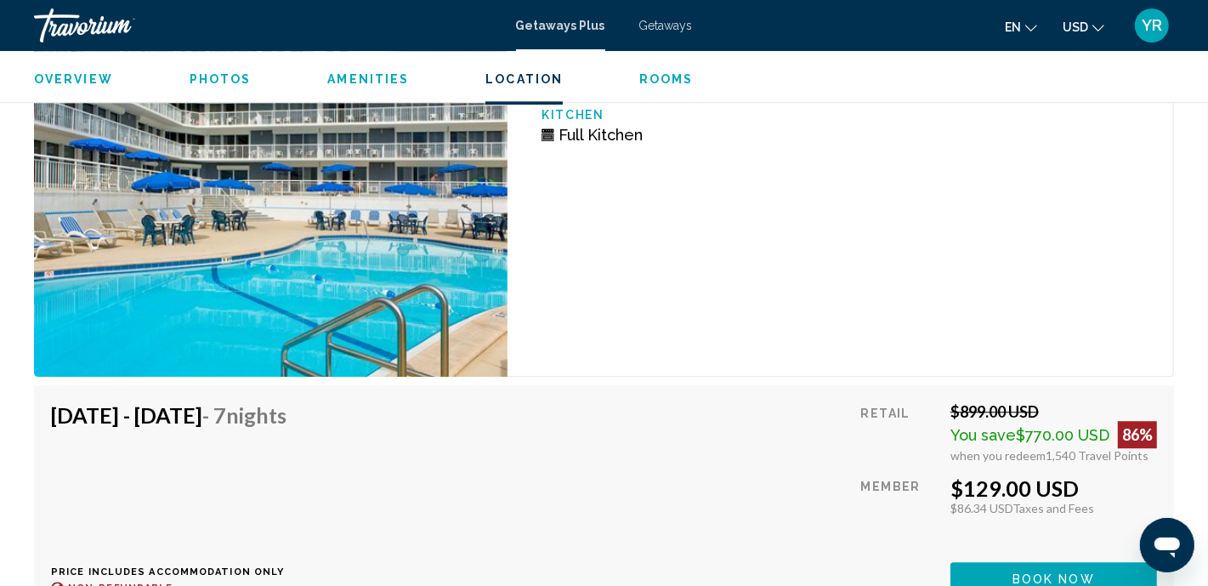
scroll to position [3241, 0]
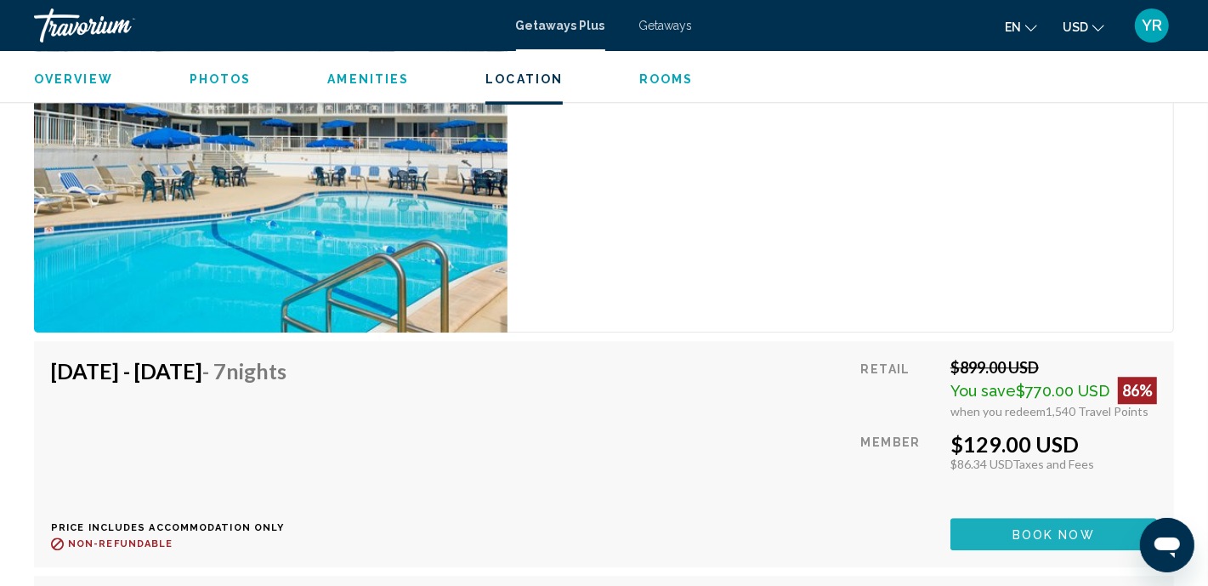
click at [986, 535] on button "Book now" at bounding box center [1053, 533] width 207 height 31
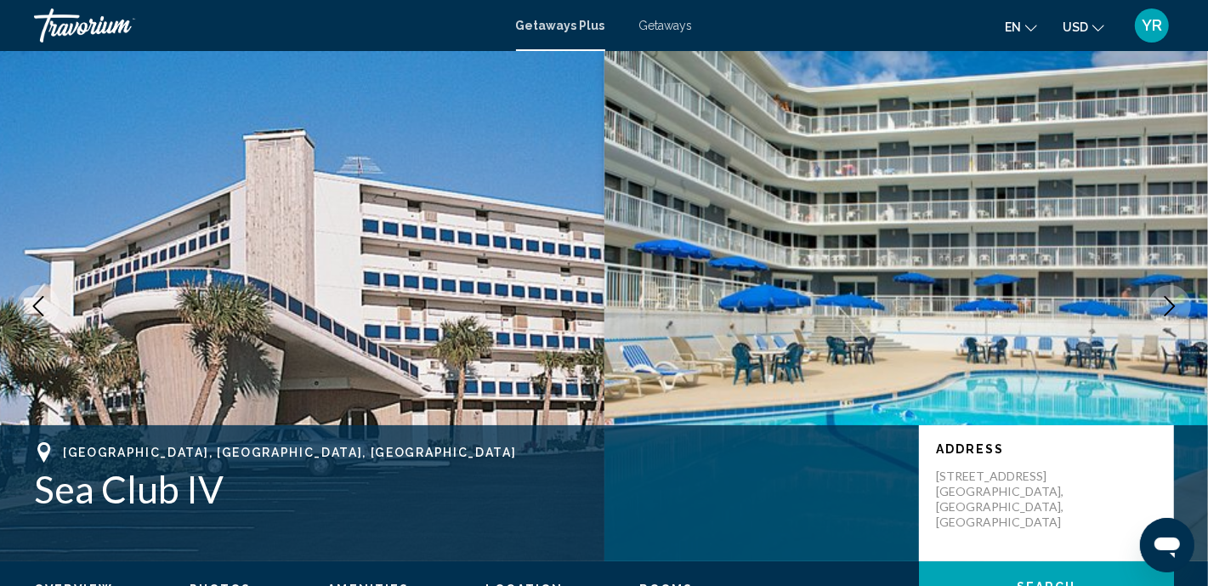
scroll to position [13, 0]
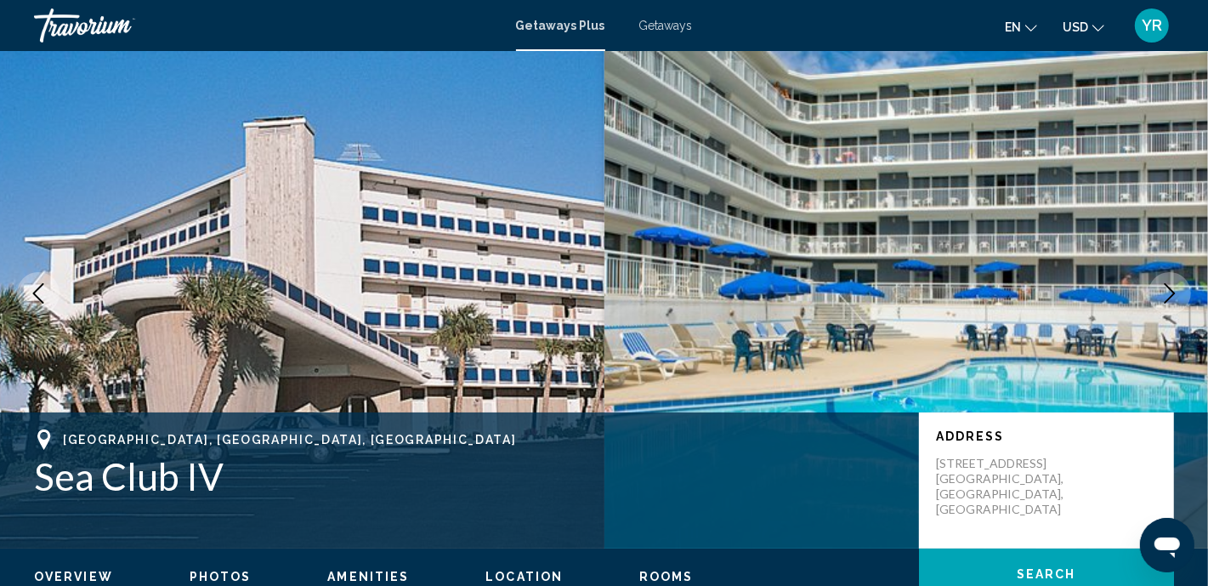
click at [1180, 295] on icon "Next image" at bounding box center [1169, 293] width 20 height 20
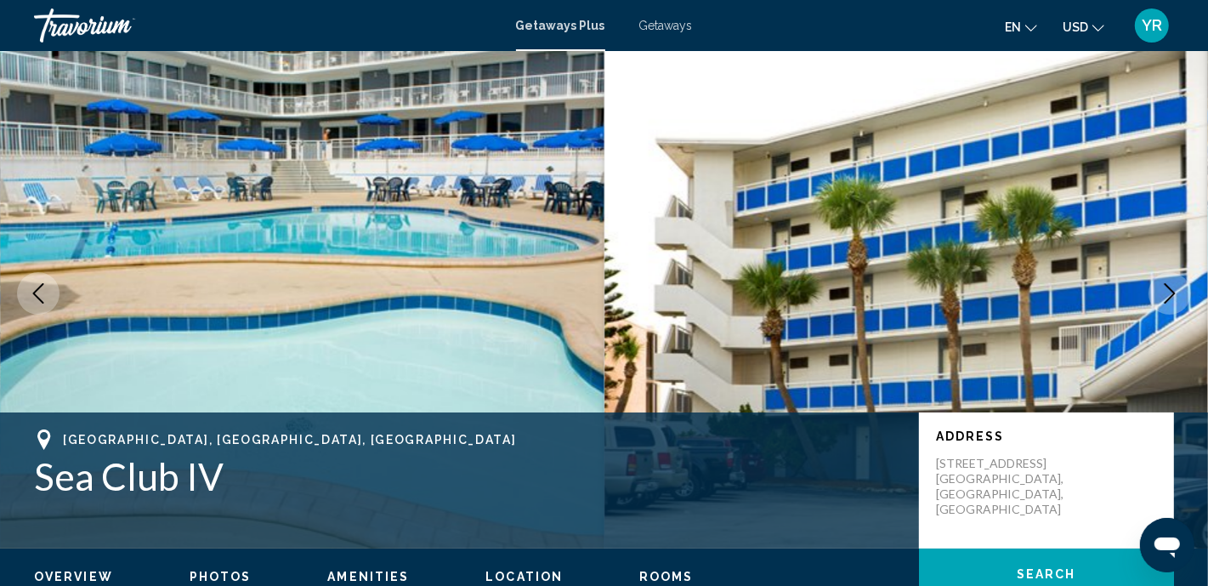
click at [1175, 291] on icon "Next image" at bounding box center [1169, 293] width 20 height 20
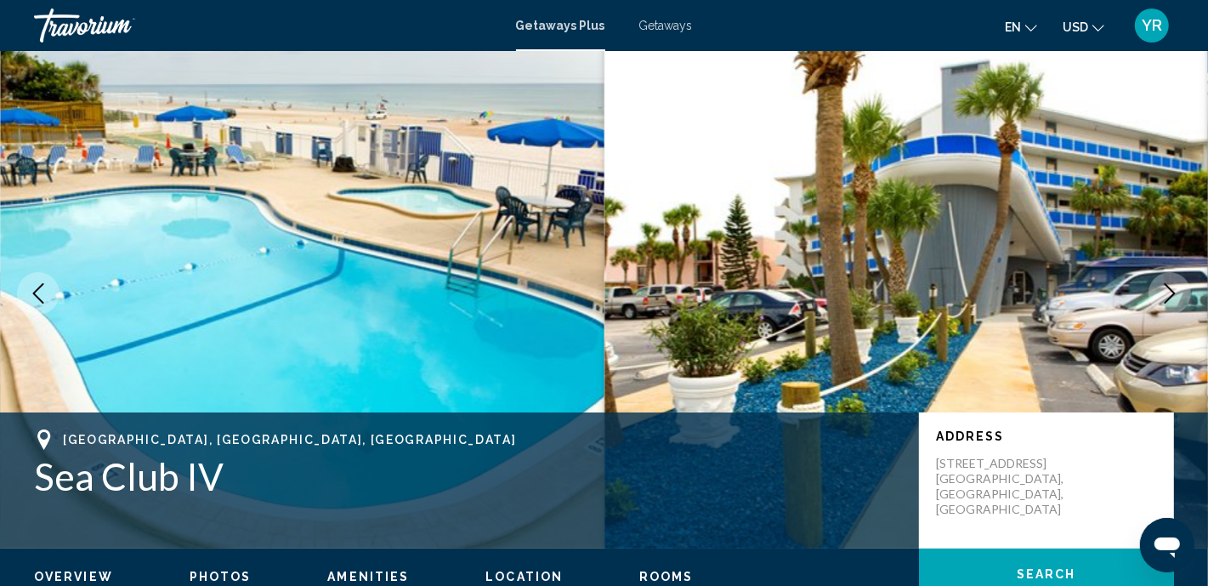
click at [1170, 292] on icon "Next image" at bounding box center [1169, 293] width 20 height 20
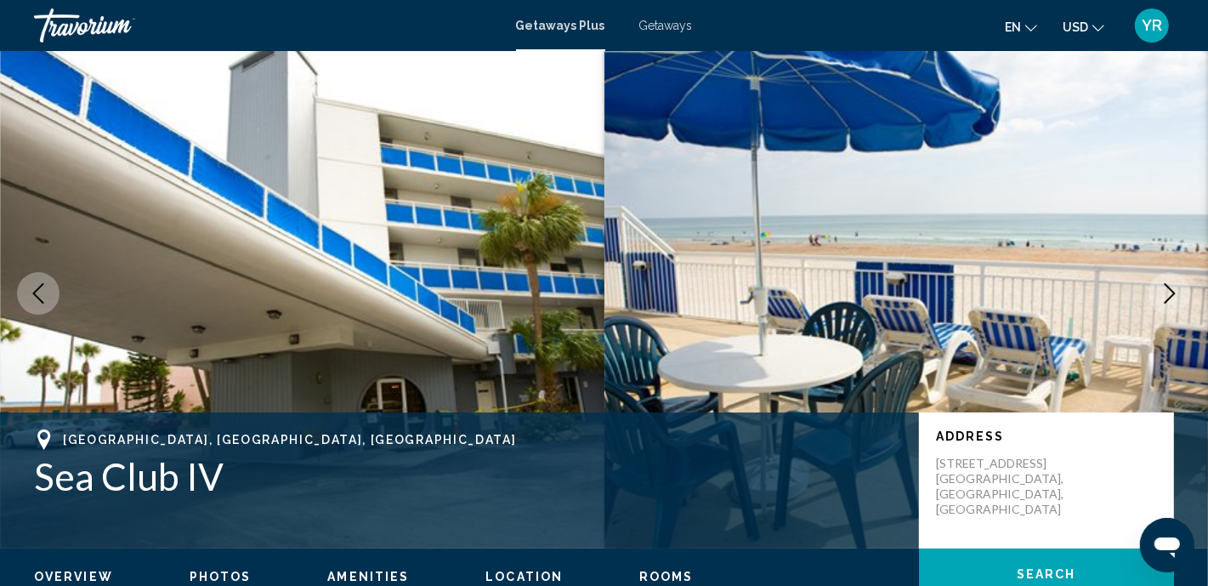
click at [1170, 291] on icon "Next image" at bounding box center [1169, 293] width 20 height 20
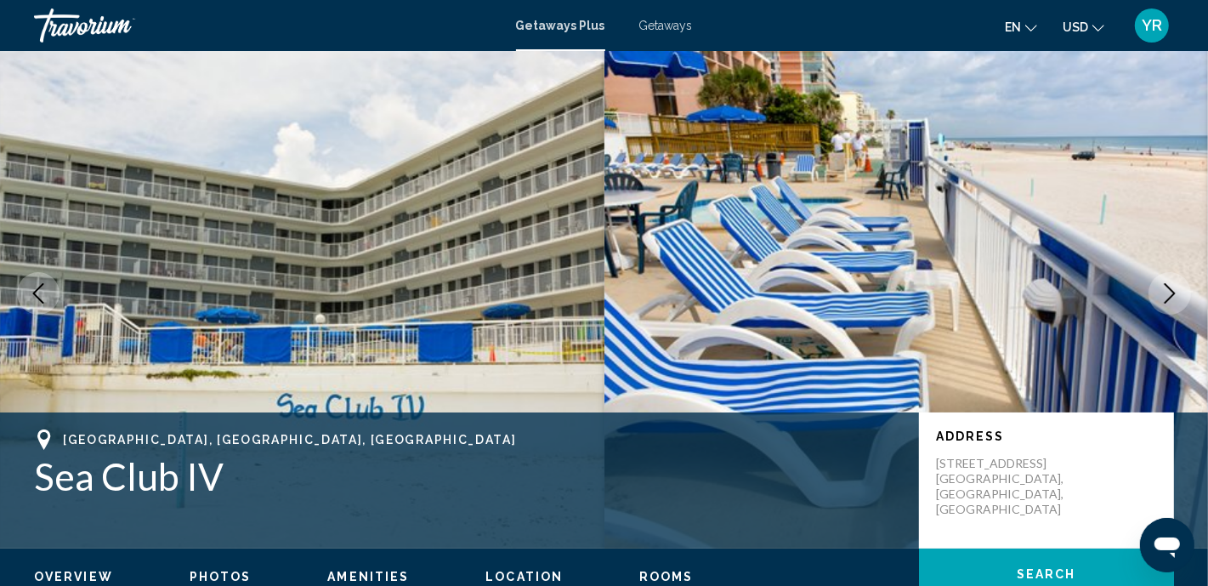
click at [1170, 291] on icon "Next image" at bounding box center [1169, 293] width 20 height 20
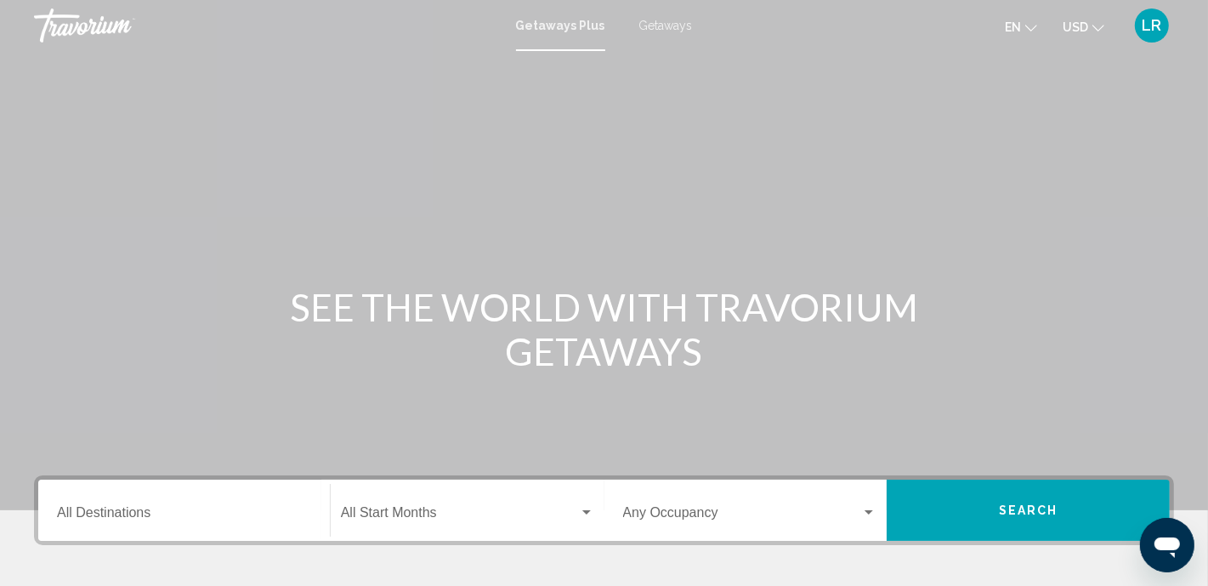
click at [65, 512] on input "Destination All Destinations" at bounding box center [184, 515] width 254 height 15
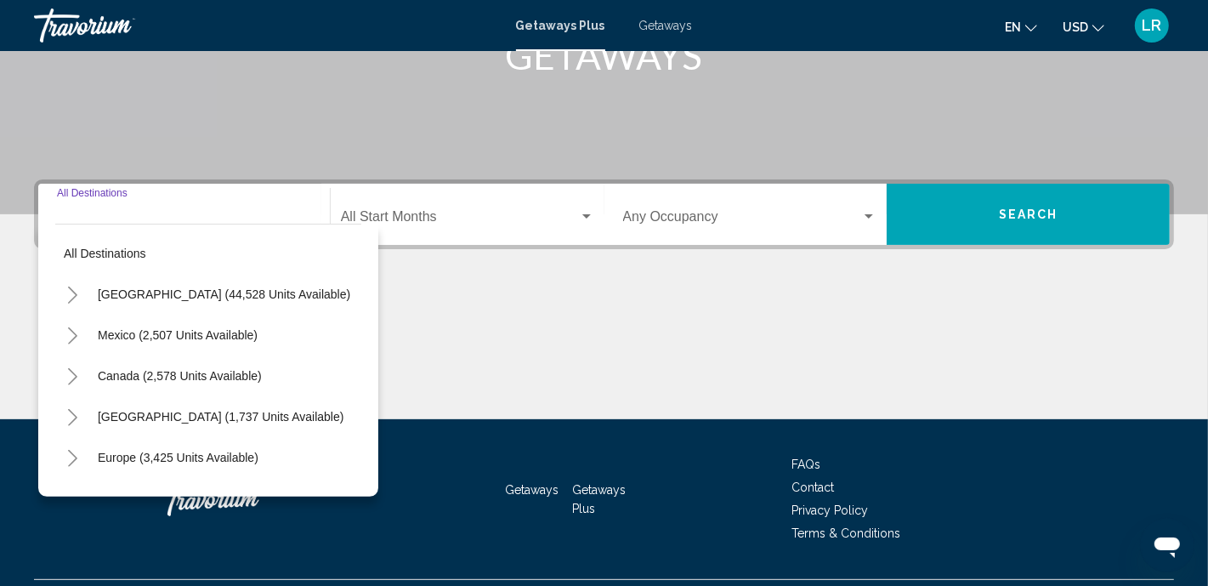
scroll to position [337, 0]
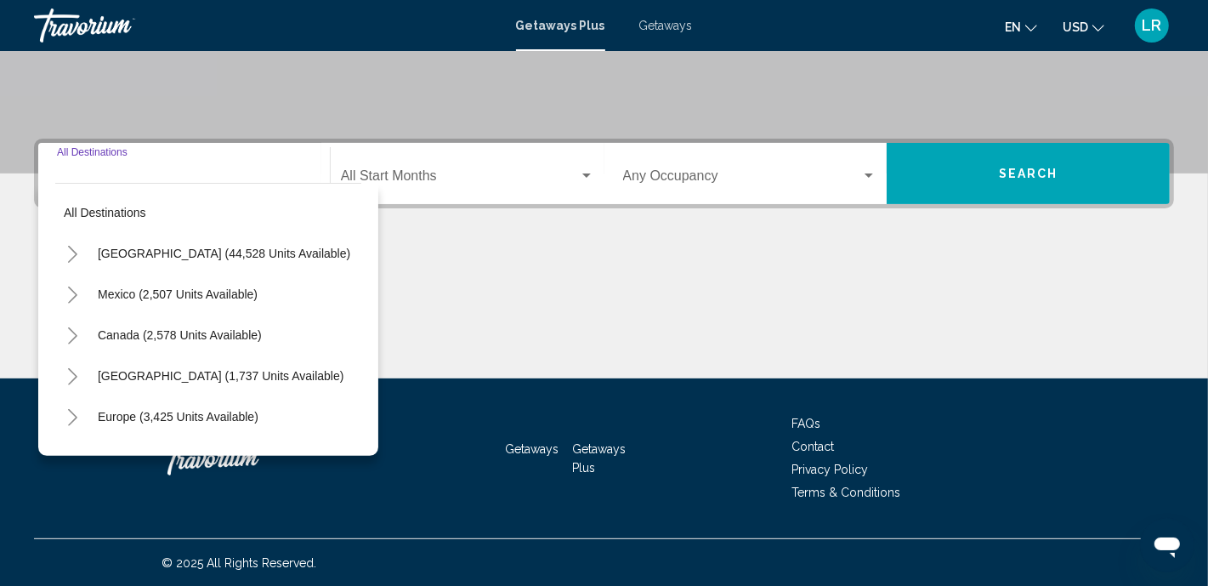
click at [76, 255] on icon "Toggle United States (44,528 units available)" at bounding box center [72, 254] width 13 height 17
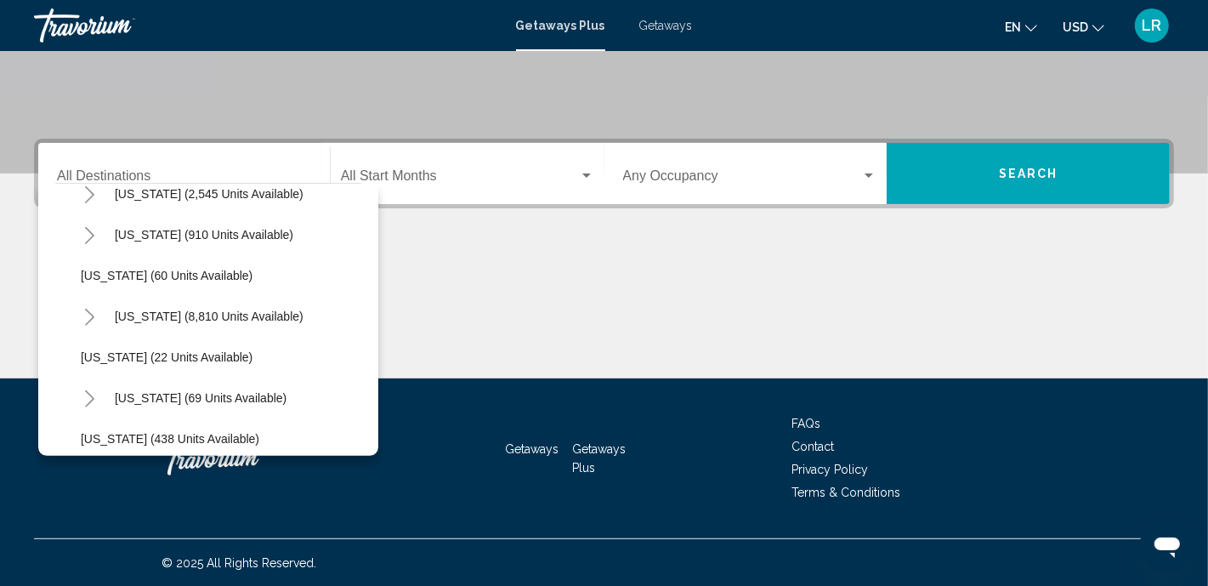
scroll to position [269, 0]
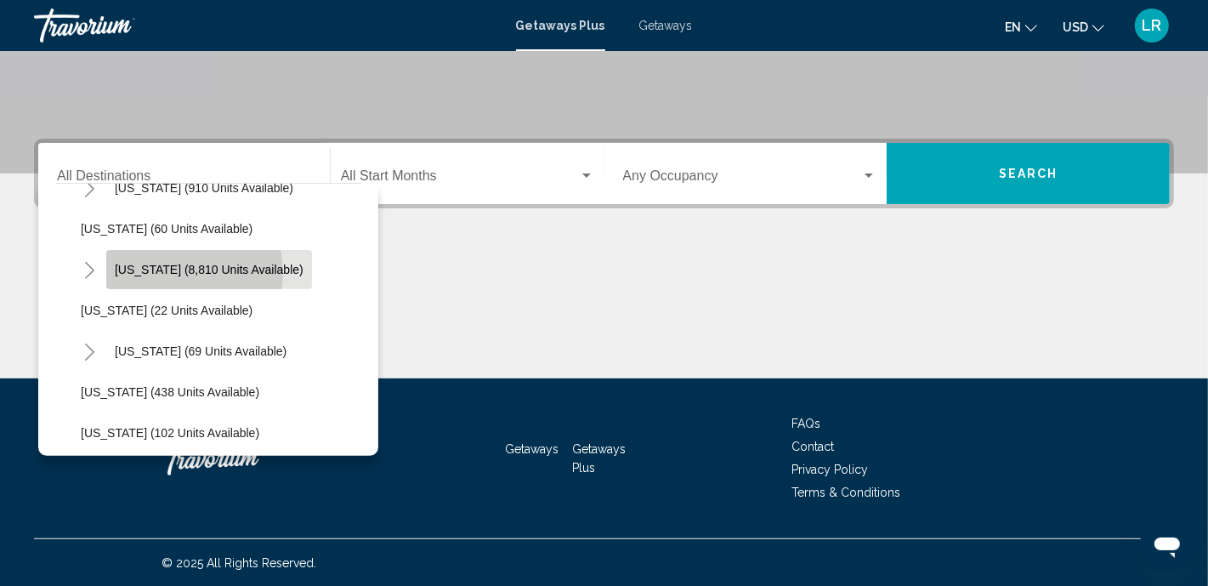
click at [179, 272] on span "Florida (8,810 units available)" at bounding box center [209, 270] width 189 height 14
type input "**********"
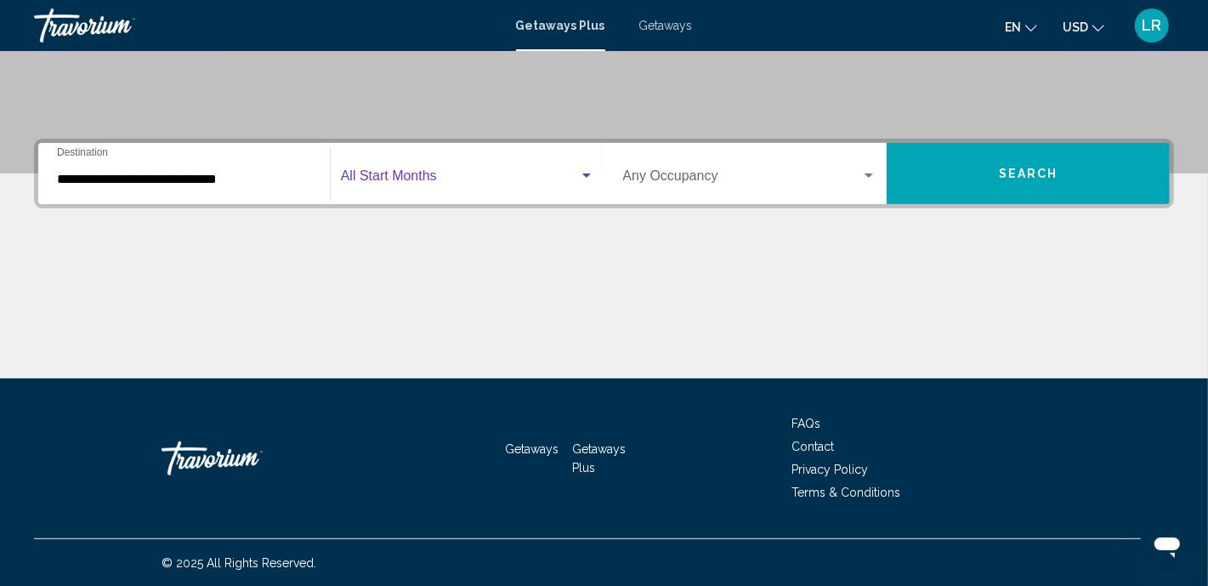
click at [586, 175] on div "Search widget" at bounding box center [586, 175] width 8 height 4
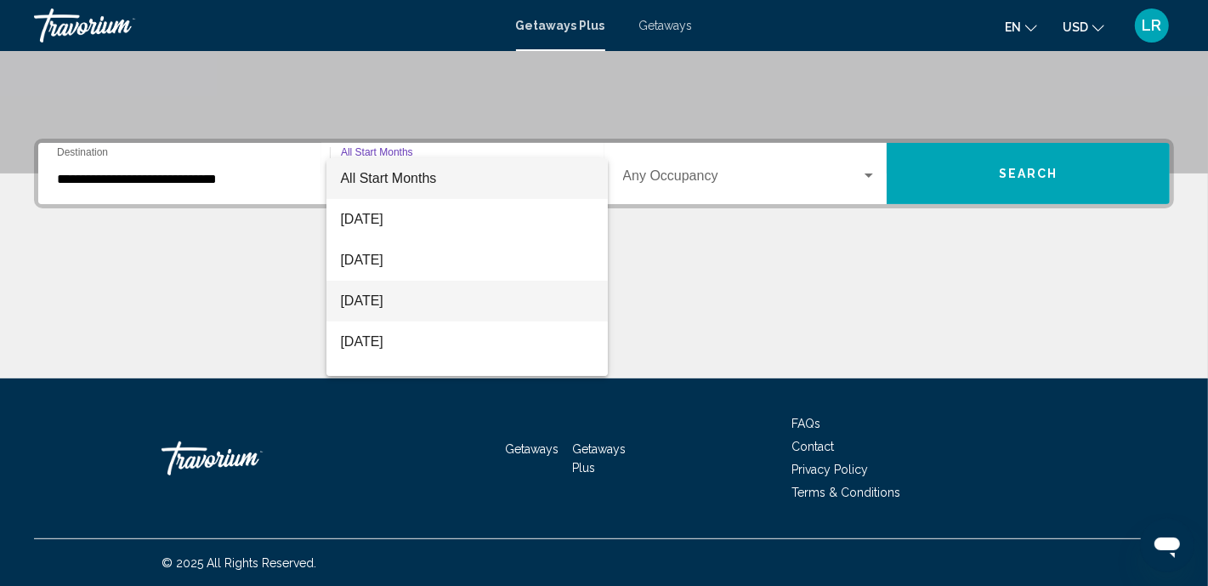
click at [433, 304] on span "October 2025" at bounding box center [466, 300] width 253 height 41
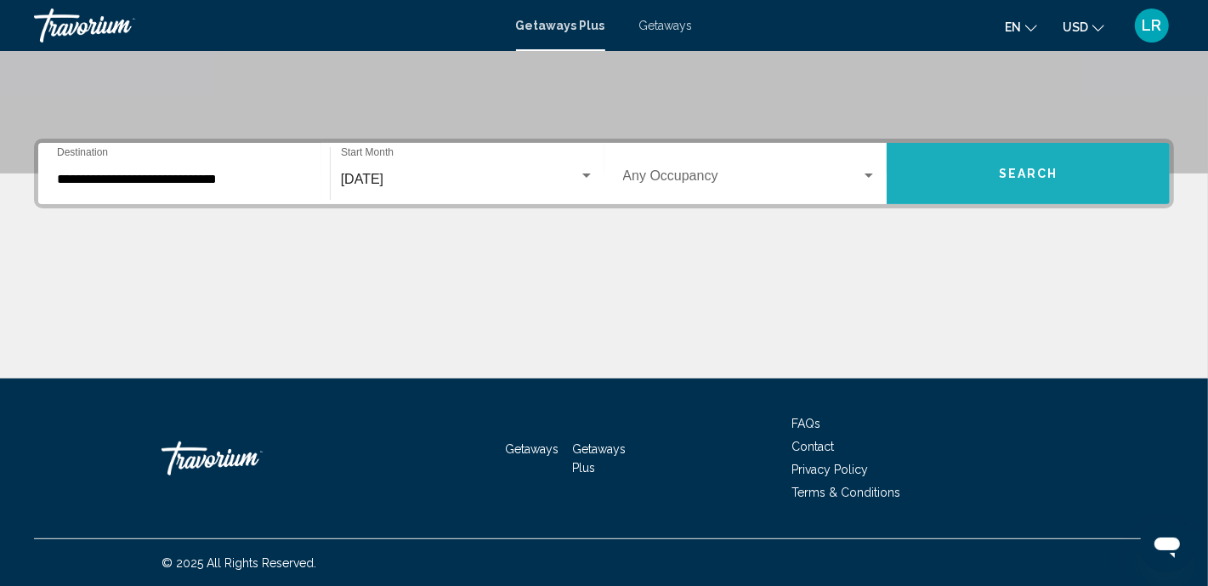
click at [974, 171] on button "Search" at bounding box center [1027, 173] width 283 height 61
